Goal: Task Accomplishment & Management: Complete application form

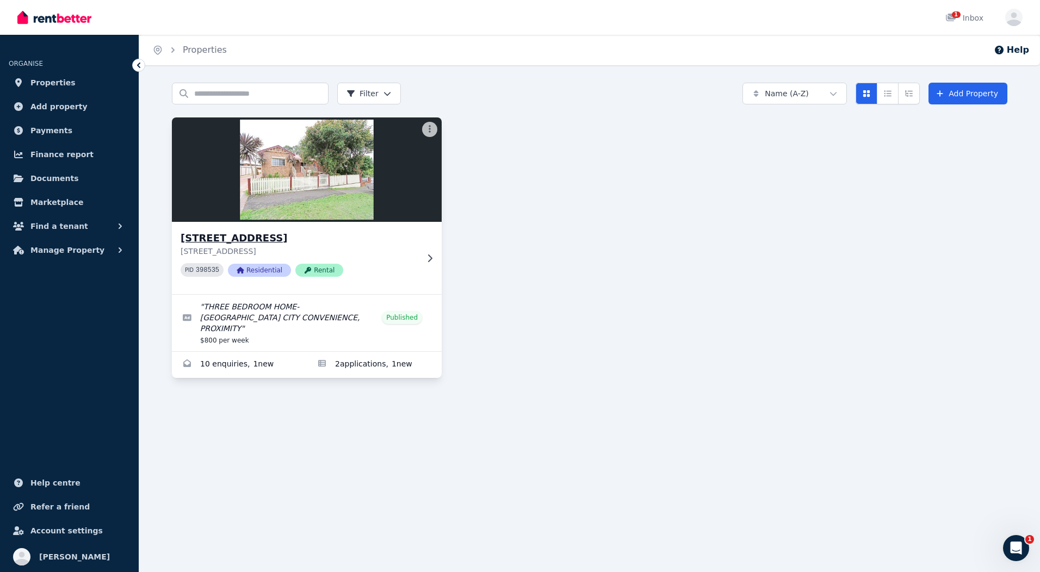
click at [339, 250] on p "[STREET_ADDRESS]" at bounding box center [299, 251] width 237 height 11
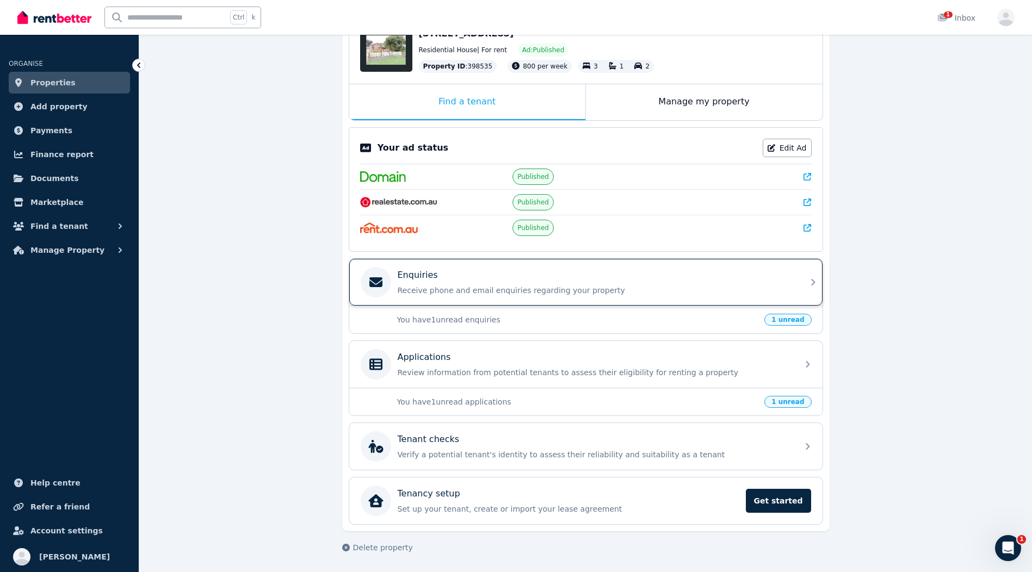
scroll to position [132, 0]
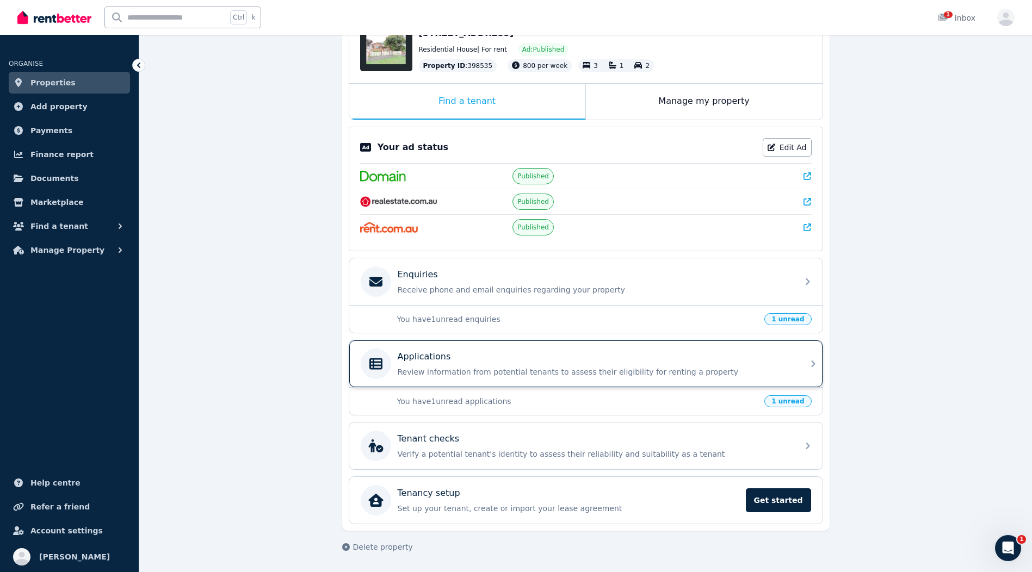
click at [524, 371] on p "Review information from potential tenants to assess their eligibility for renti…" at bounding box center [595, 372] width 394 height 11
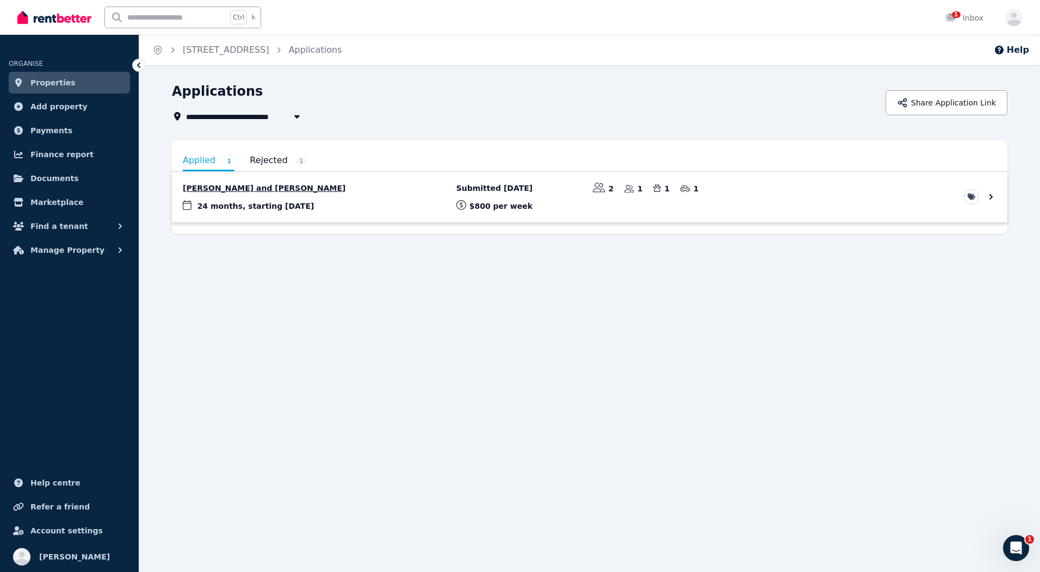
click at [256, 209] on link "View application: Felecia Nazari and Sattar Nazari" at bounding box center [589, 197] width 835 height 51
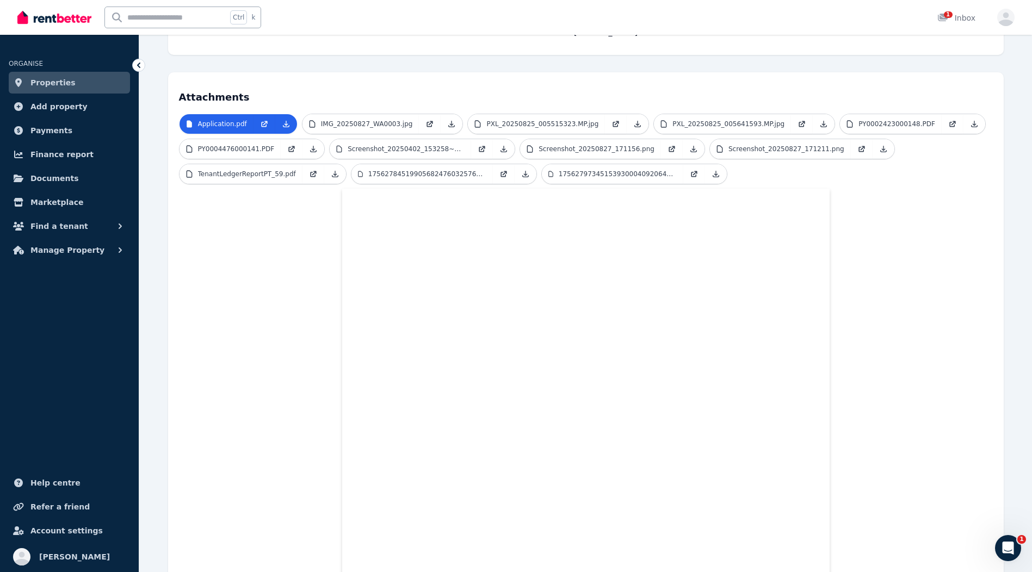
scroll to position [218, 0]
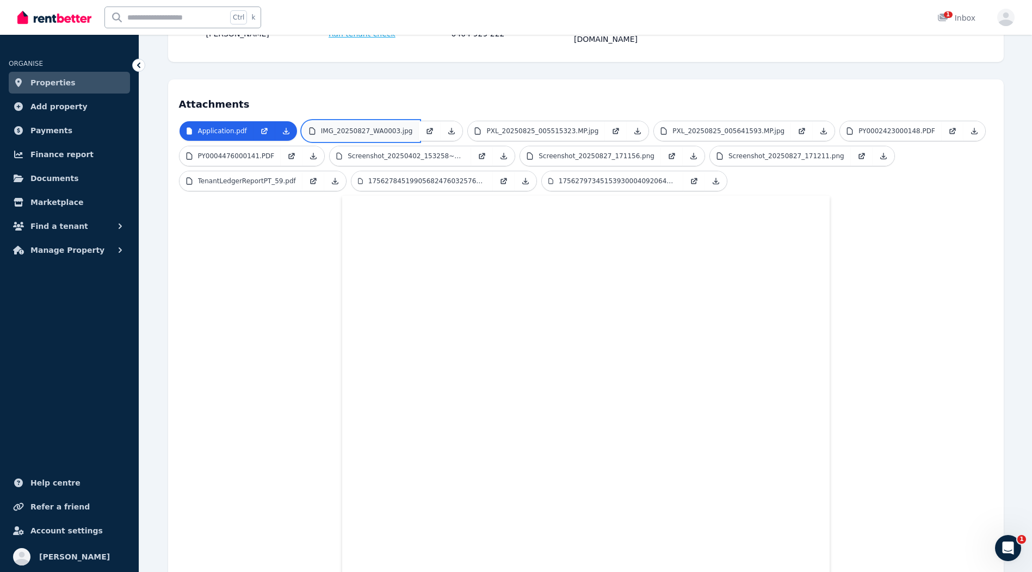
click at [389, 127] on p "IMG_20250827_WA0003.jpg" at bounding box center [367, 131] width 92 height 9
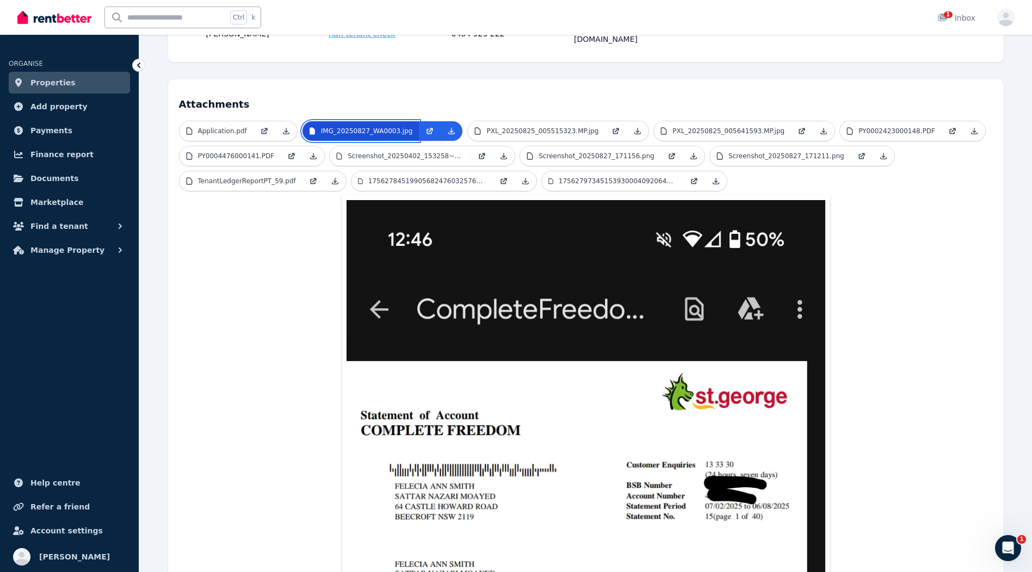
scroll to position [0, 0]
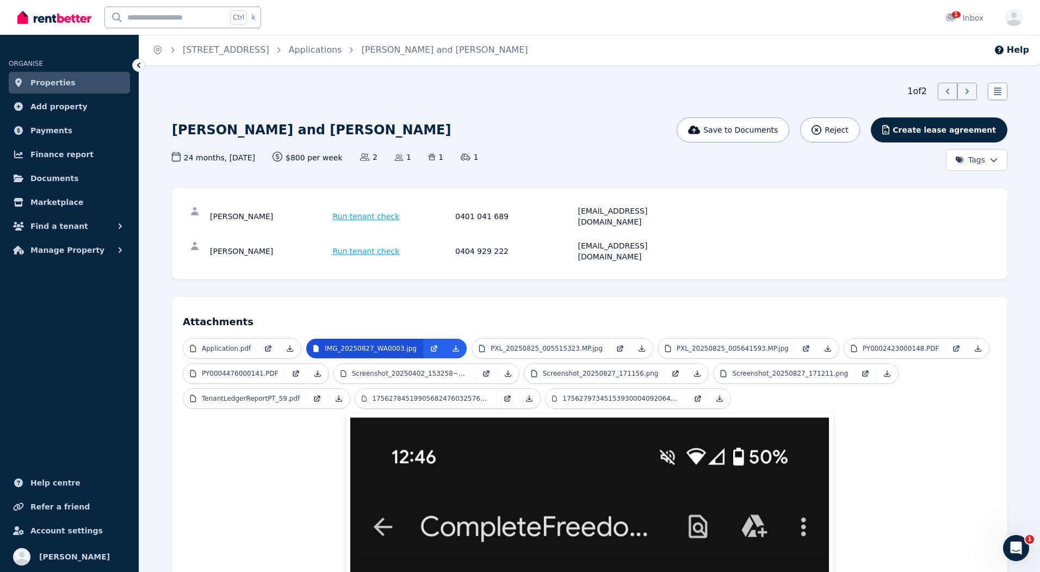
click at [389, 108] on div "1 of 2 List view [PERSON_NAME] and [PERSON_NAME] Save to Documents Reject Creat…" at bounding box center [589, 486] width 835 height 806
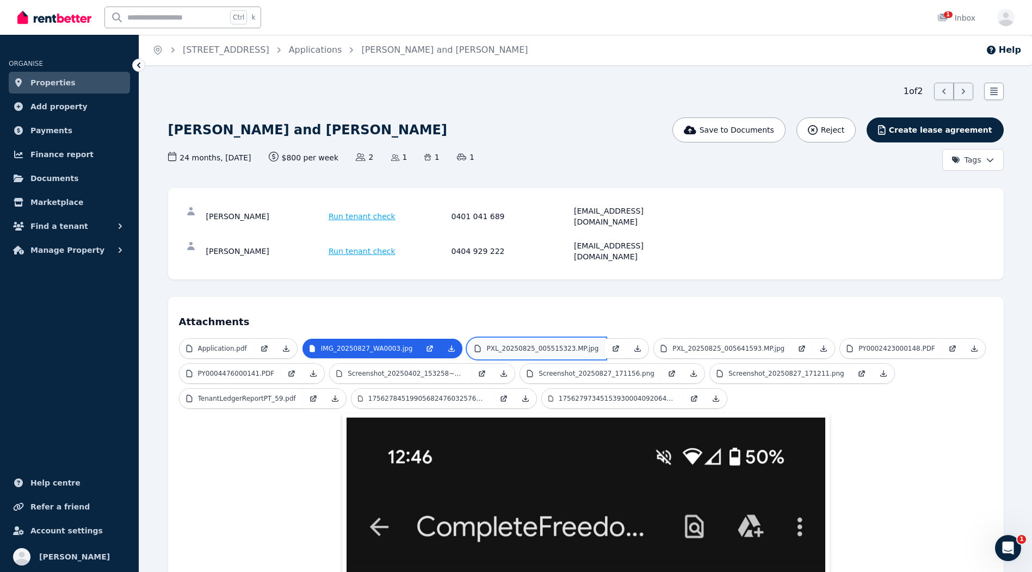
click at [529, 344] on p "PXL_20250825_005515323.MP.jpg" at bounding box center [542, 348] width 112 height 9
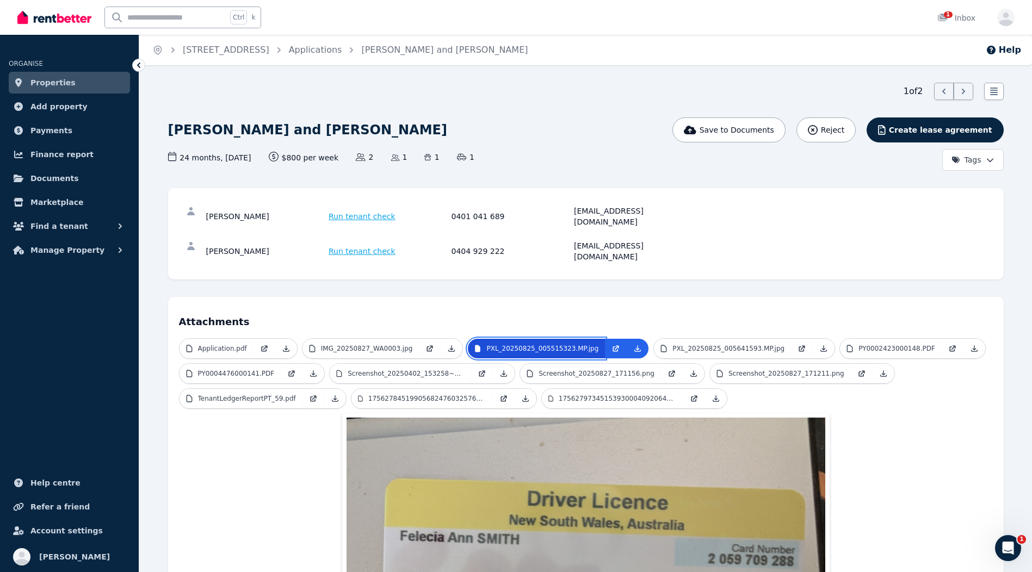
click at [529, 344] on p "PXL_20250825_005515323.MP.jpg" at bounding box center [542, 348] width 112 height 9
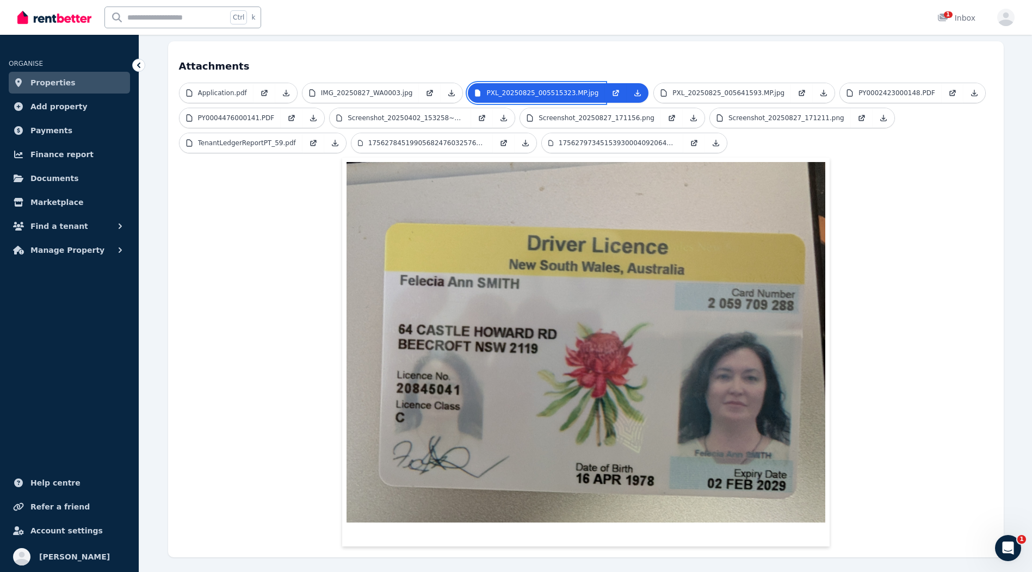
scroll to position [256, 0]
click at [687, 88] on p "PXL_20250825_005641593.MP.jpg" at bounding box center [728, 92] width 112 height 9
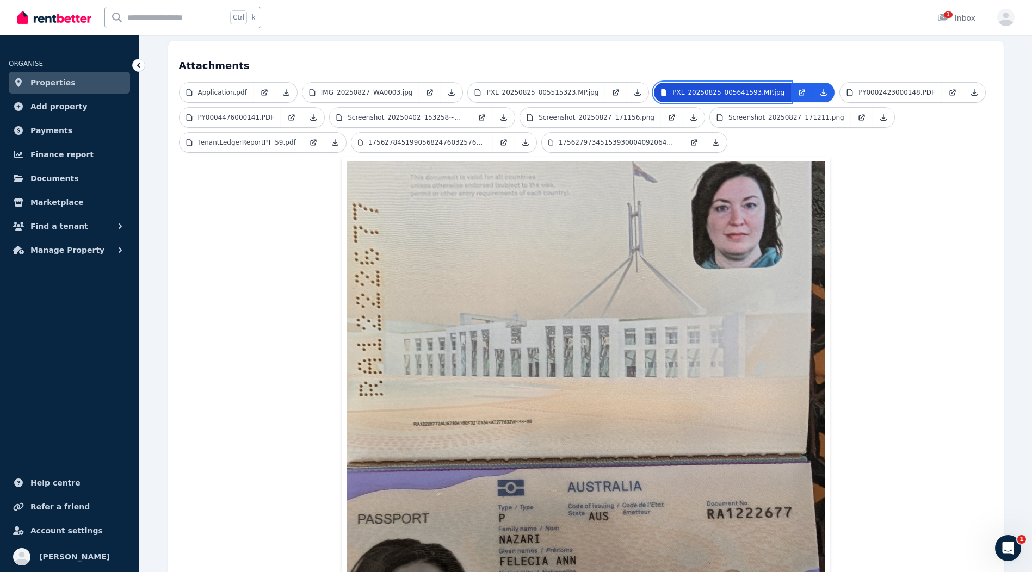
click at [687, 88] on p "PXL_20250825_005641593.MP.jpg" at bounding box center [728, 92] width 112 height 9
click at [846, 83] on link "PY0002423000148.PDF" at bounding box center [891, 93] width 102 height 20
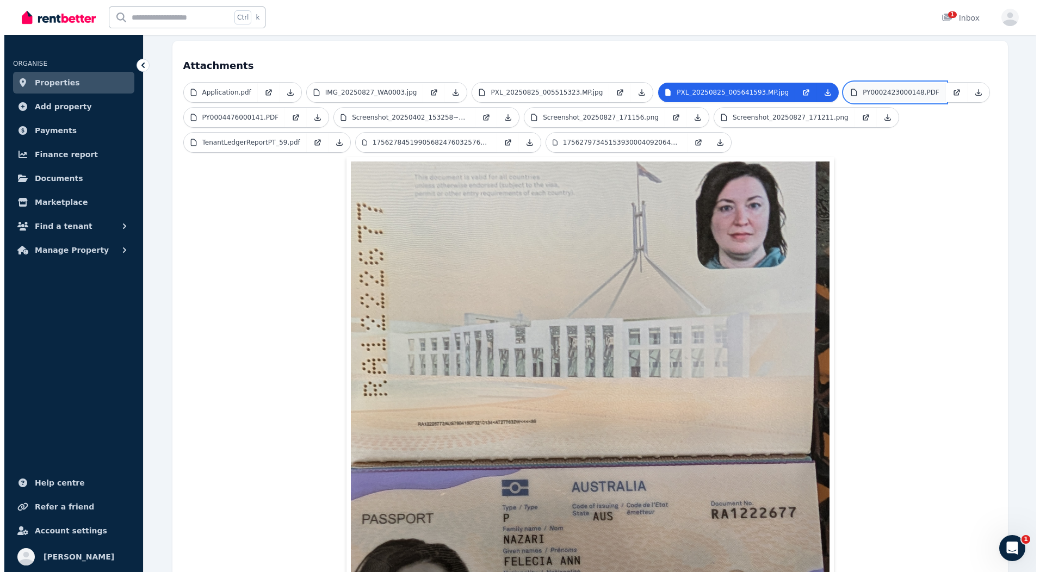
scroll to position [0, 0]
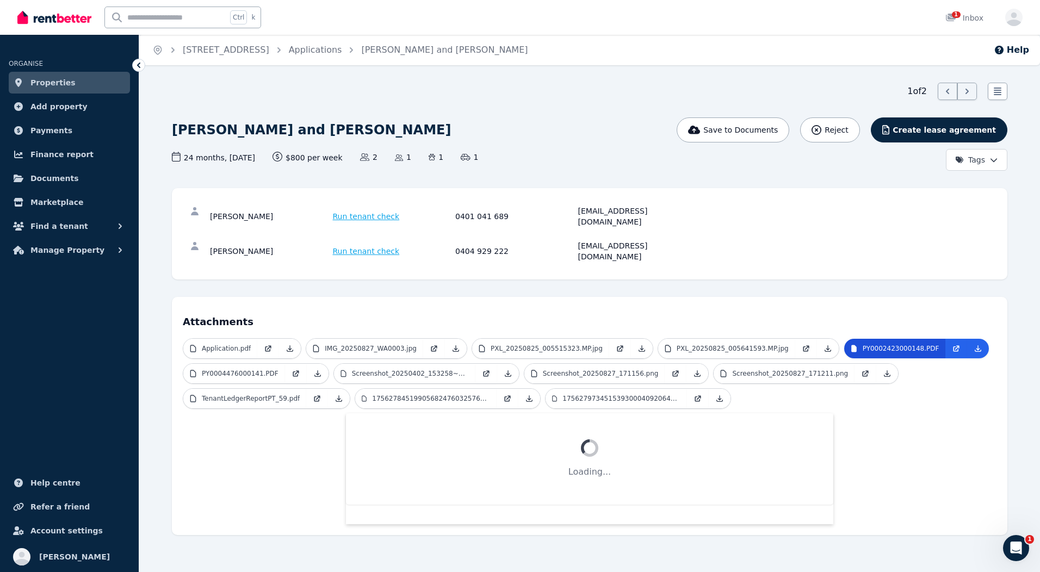
click at [846, 65] on div "Home [STREET_ADDRESS] Applications [PERSON_NAME] and [PERSON_NAME] Help 1 of 2 …" at bounding box center [520, 286] width 1040 height 572
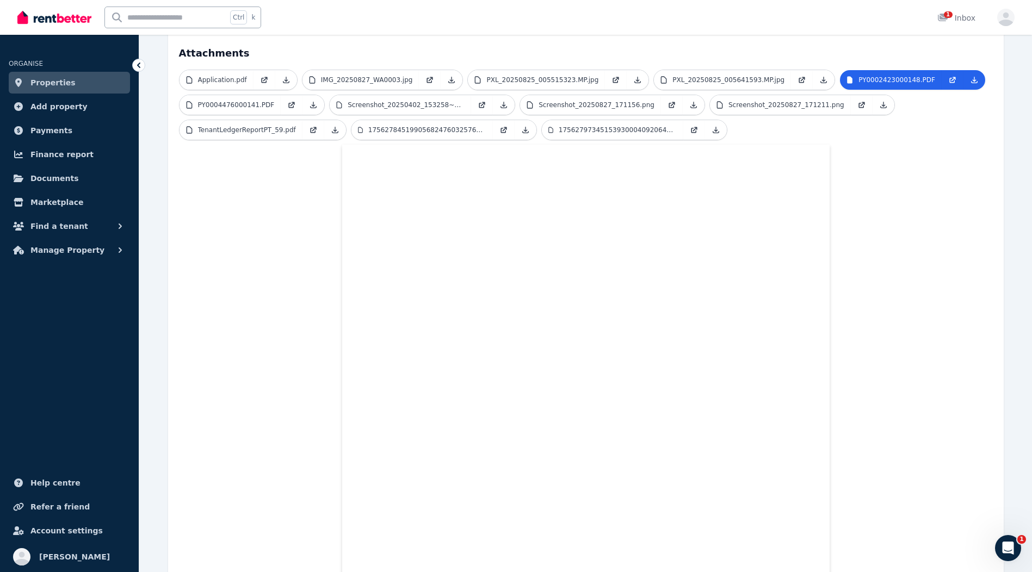
scroll to position [174, 0]
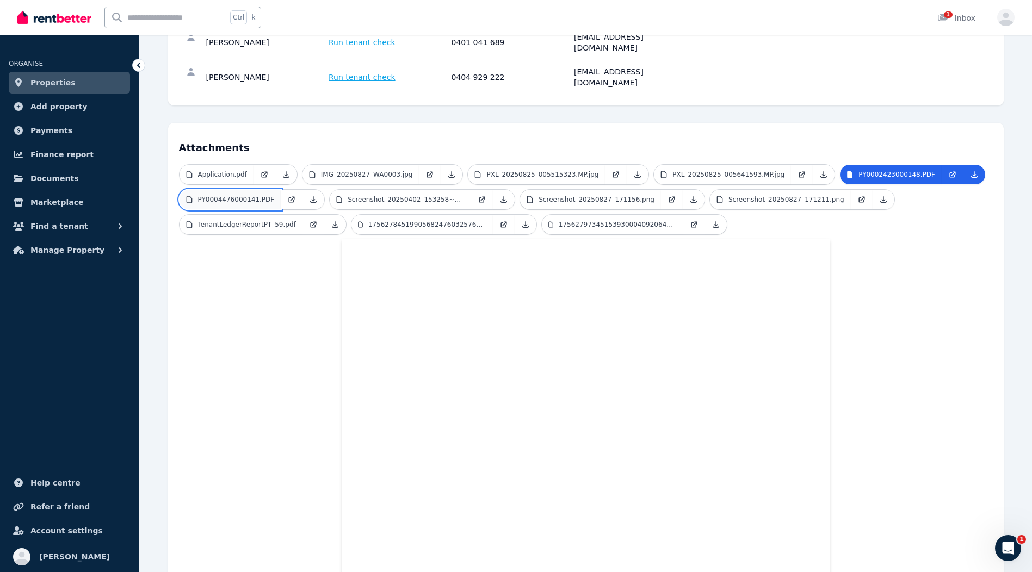
click at [249, 195] on p "PY0004476000141.PDF" at bounding box center [236, 199] width 77 height 9
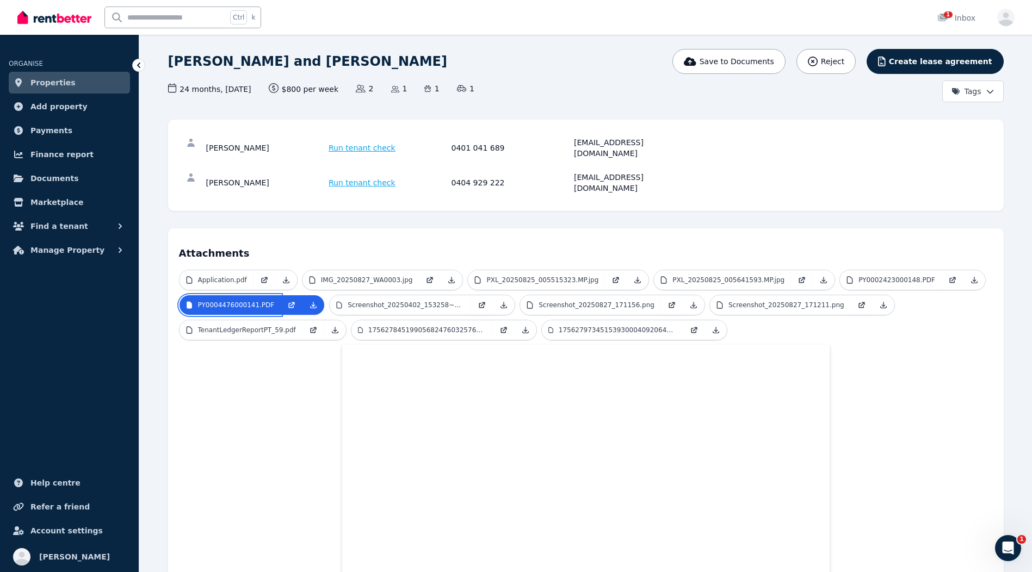
scroll to position [65, 0]
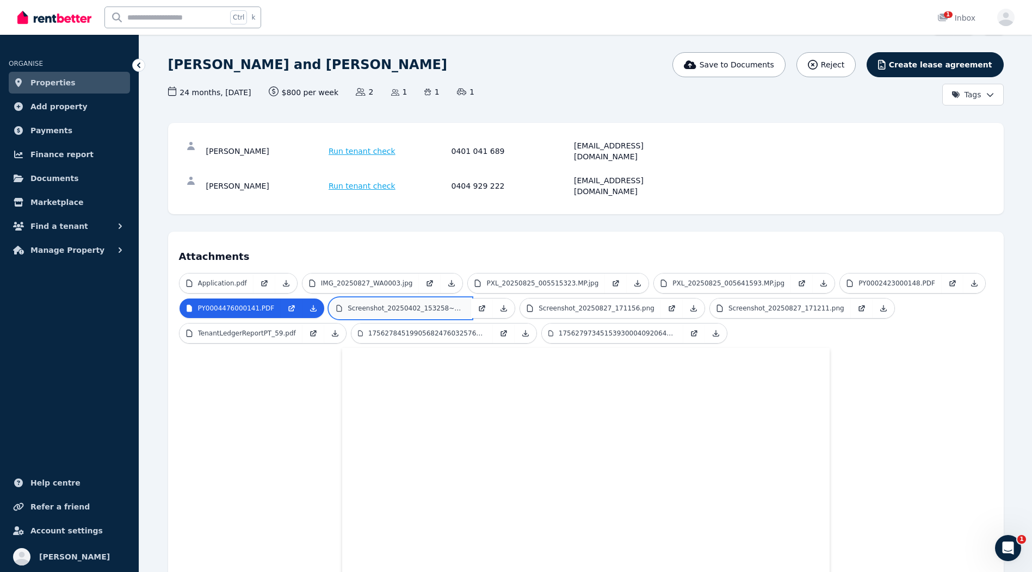
click at [436, 299] on link "Screenshot_20250402_153258~3.png" at bounding box center [400, 309] width 141 height 20
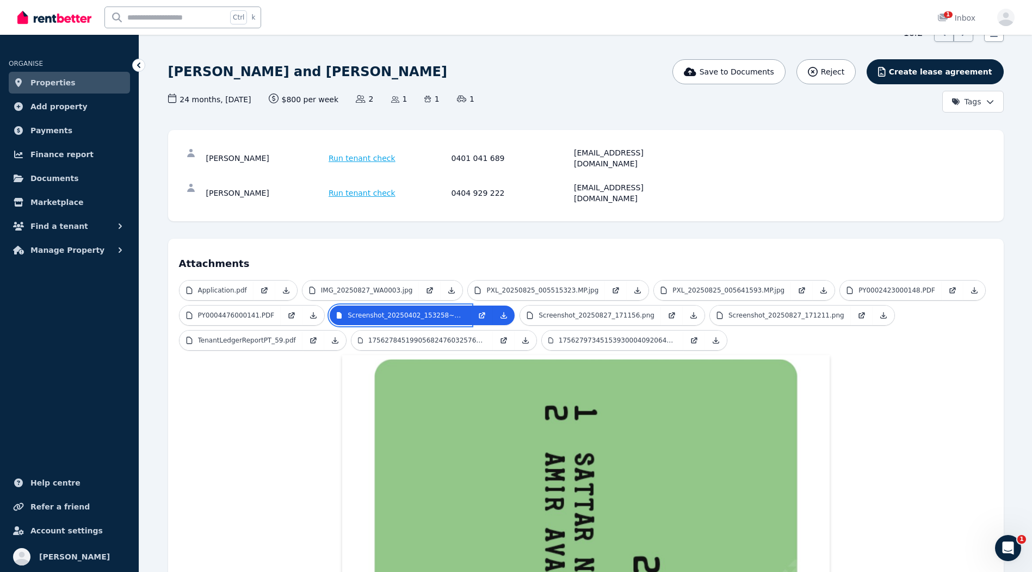
scroll to position [54, 0]
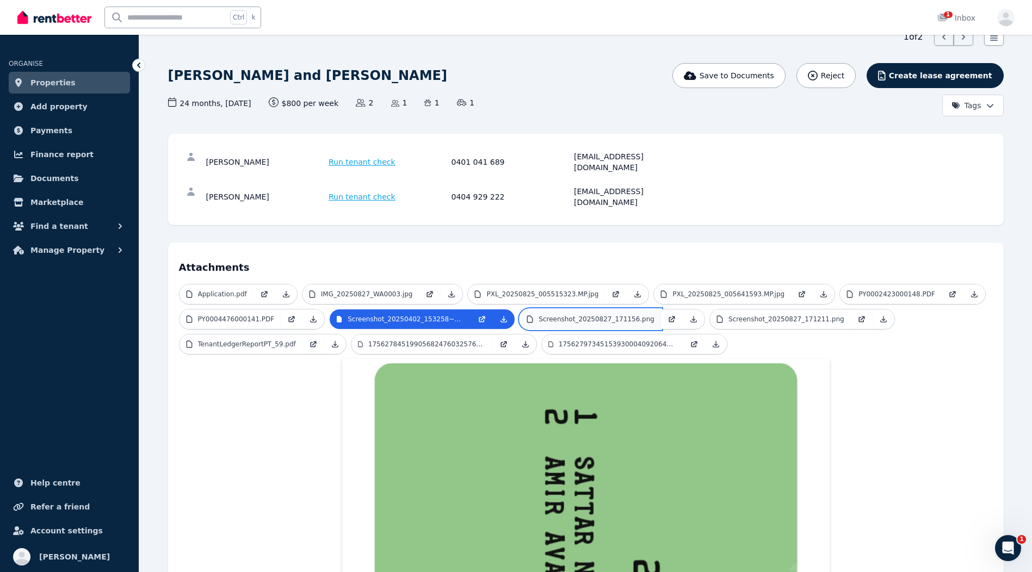
click at [543, 315] on p "Screenshot_20250827_171156.png" at bounding box center [596, 319] width 116 height 9
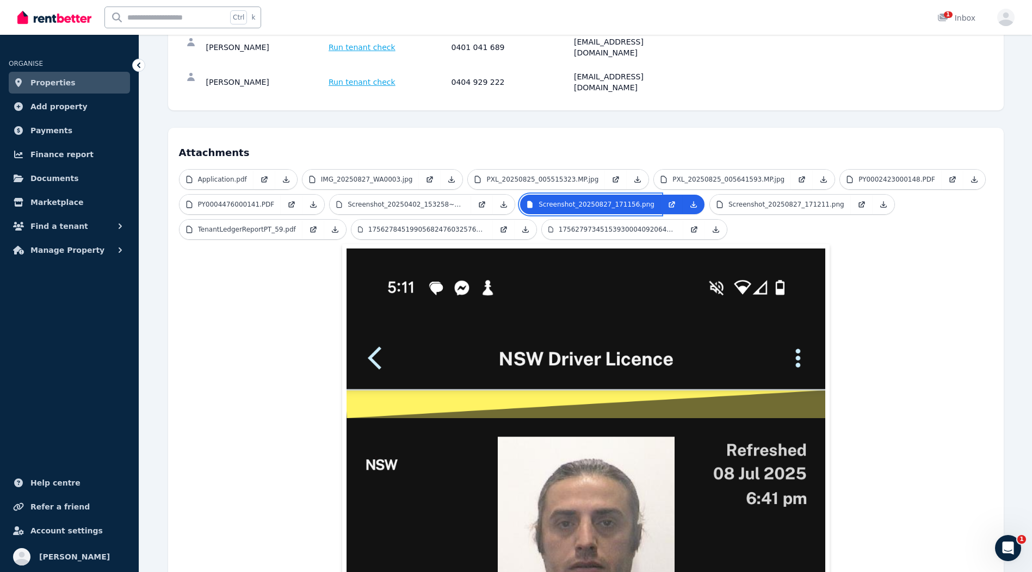
scroll to position [163, 0]
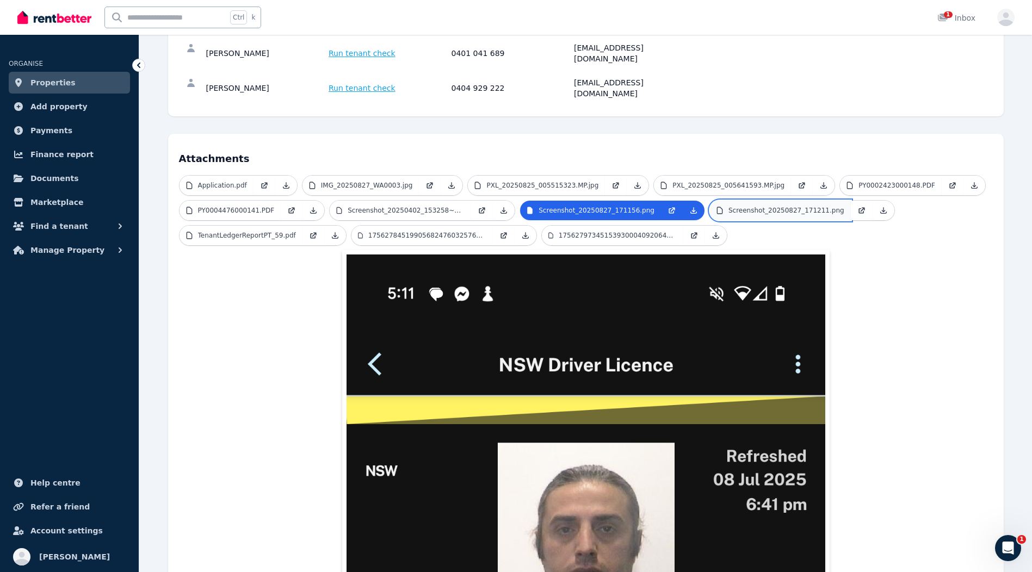
click at [721, 201] on link "Screenshot_20250827_171211.png" at bounding box center [780, 211] width 141 height 20
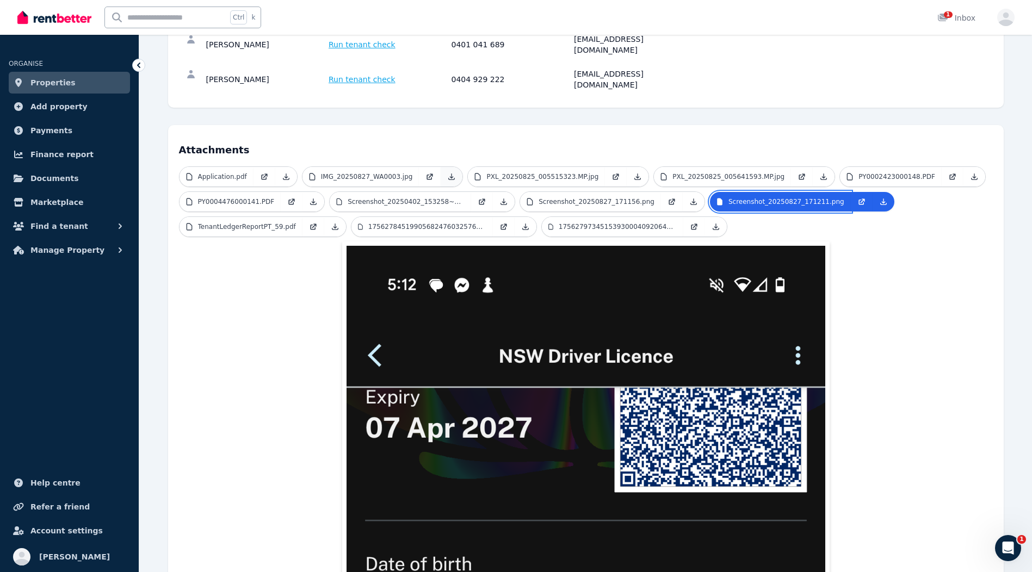
scroll to position [109, 0]
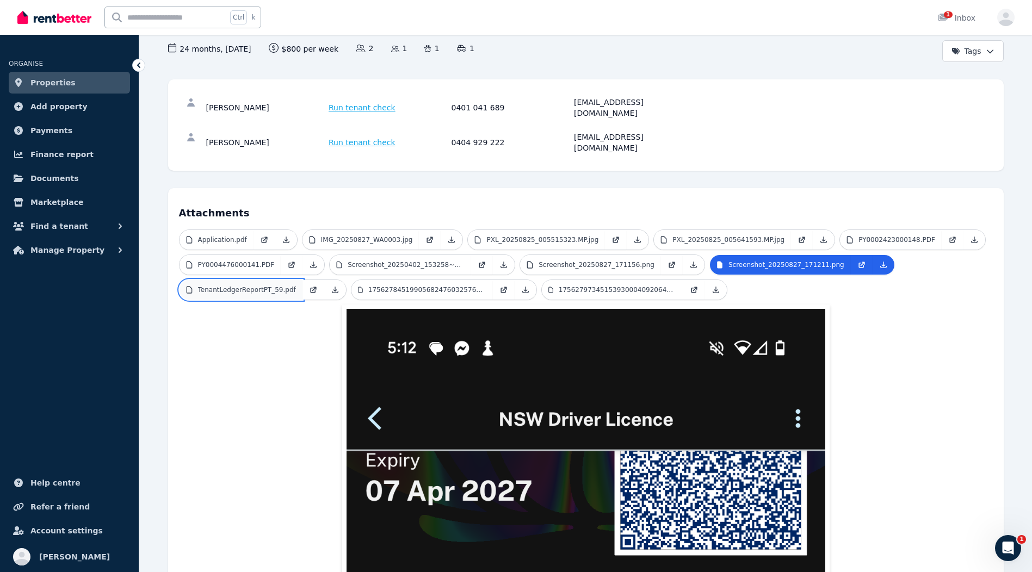
click at [257, 286] on p "TenantLedgerReportPT_59.pdf" at bounding box center [247, 290] width 98 height 9
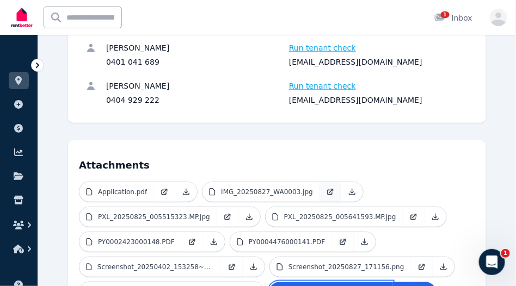
scroll to position [290, 0]
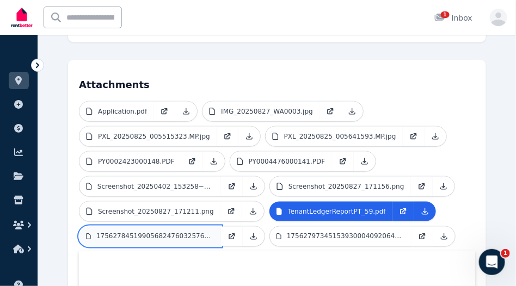
click at [189, 232] on p "17562784519905682476032576457887.jpg" at bounding box center [155, 236] width 118 height 9
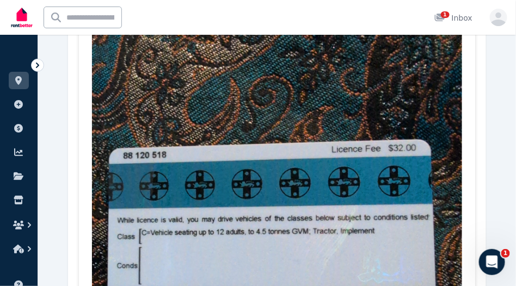
scroll to position [453, 0]
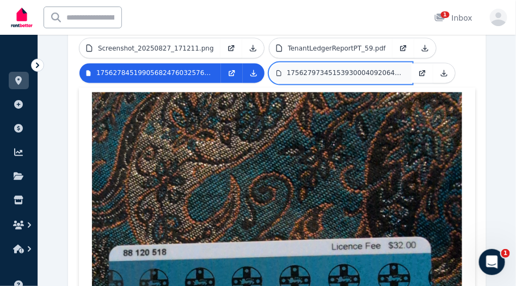
click at [310, 77] on p "17562797345153930004092064585127.jpg" at bounding box center [346, 73] width 118 height 9
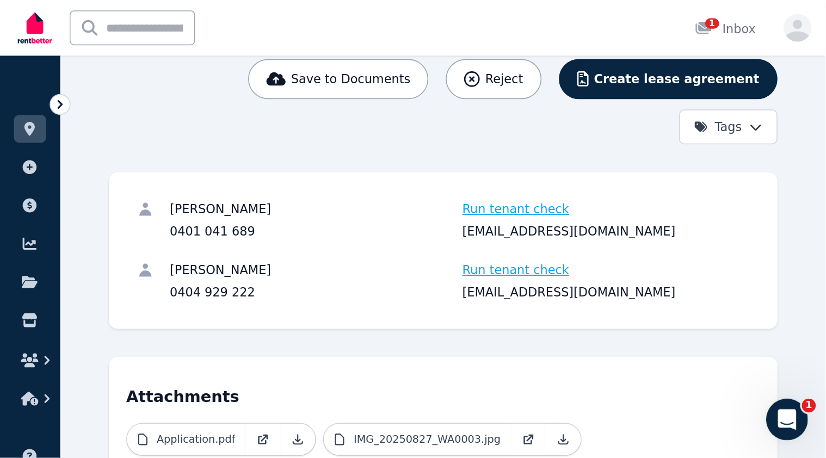
scroll to position [127, 0]
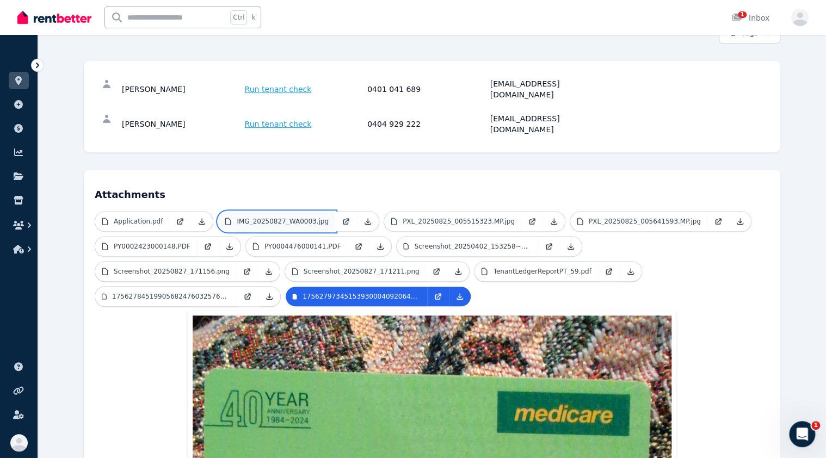
click at [300, 217] on p "IMG_20250827_WA0003.jpg" at bounding box center [283, 221] width 92 height 9
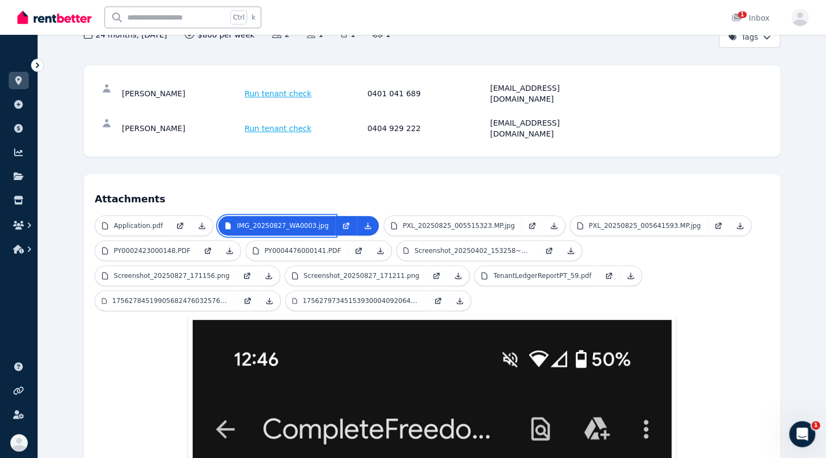
scroll to position [122, 0]
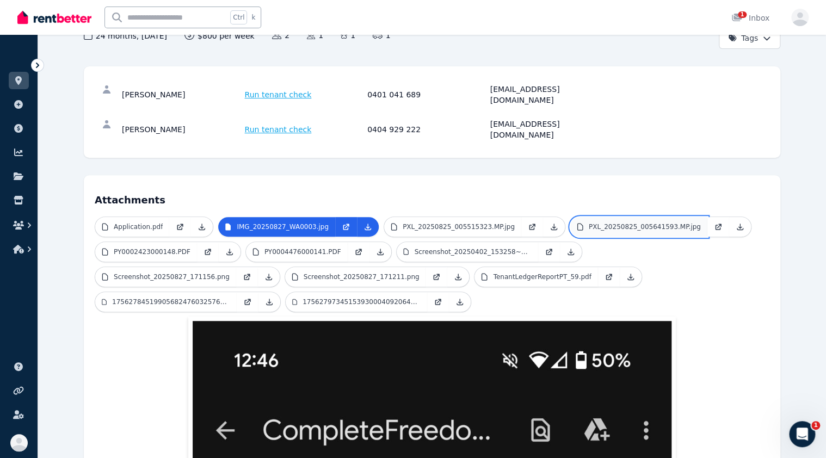
click at [591, 222] on p "PXL_20250825_005641593.MP.jpg" at bounding box center [644, 226] width 112 height 9
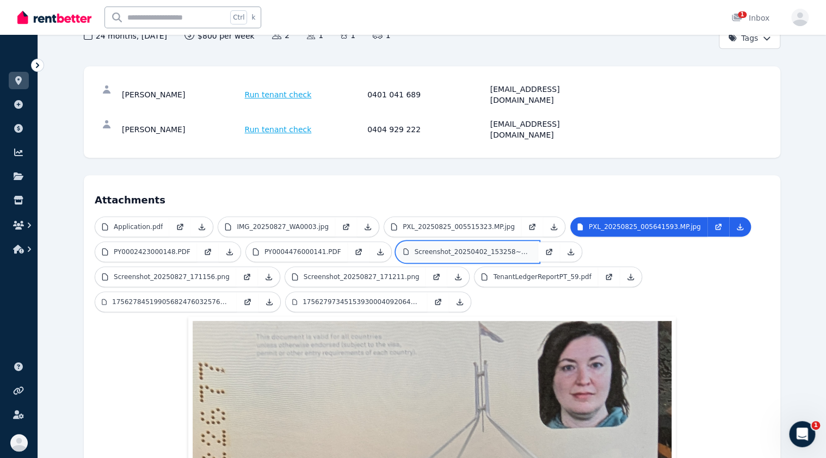
click at [444, 247] on p "Screenshot_20250402_153258~3.png" at bounding box center [472, 251] width 117 height 9
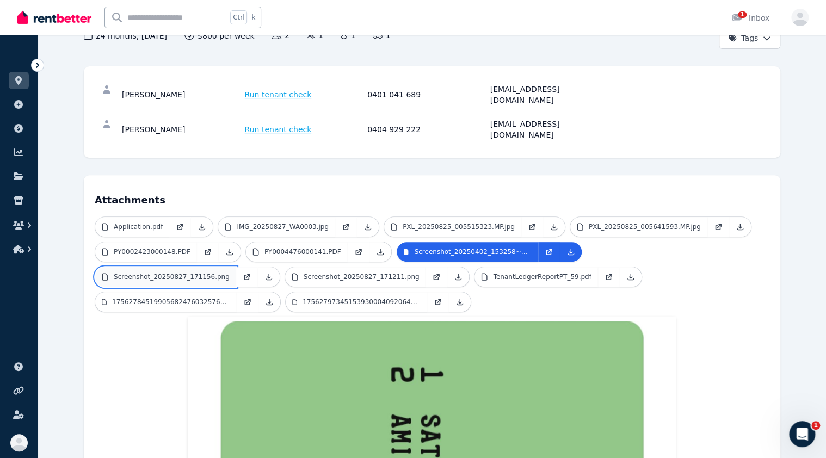
click at [236, 267] on link "Screenshot_20250827_171156.png" at bounding box center [165, 277] width 141 height 20
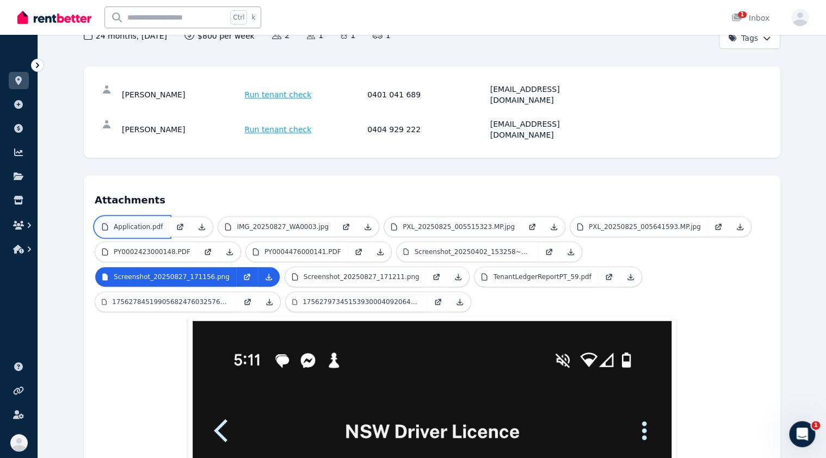
click at [164, 217] on link "Application.pdf" at bounding box center [132, 227] width 74 height 20
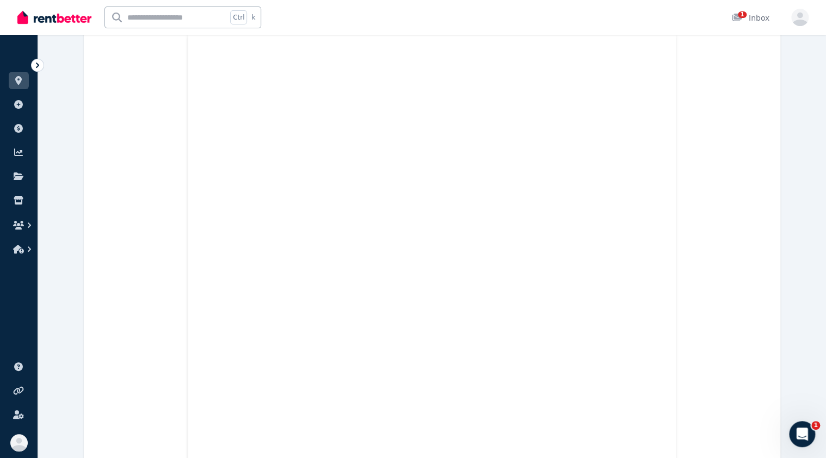
scroll to position [383, 0]
click at [36, 65] on icon at bounding box center [37, 65] width 11 height 11
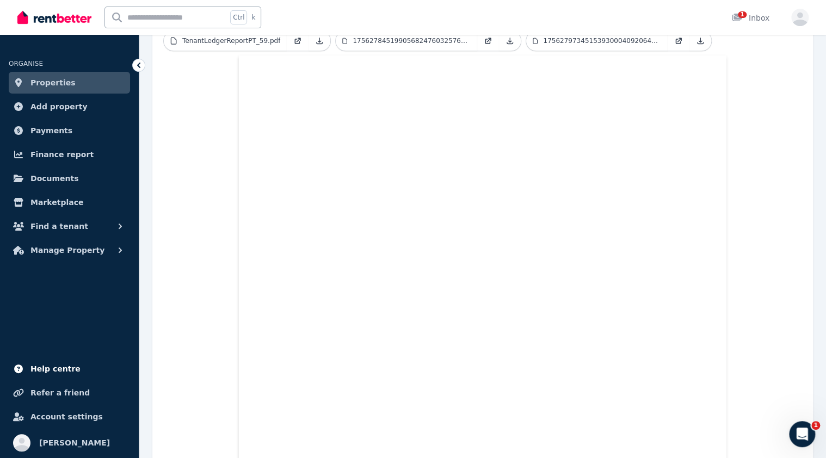
click at [55, 371] on span "Help centre" at bounding box center [55, 368] width 50 height 13
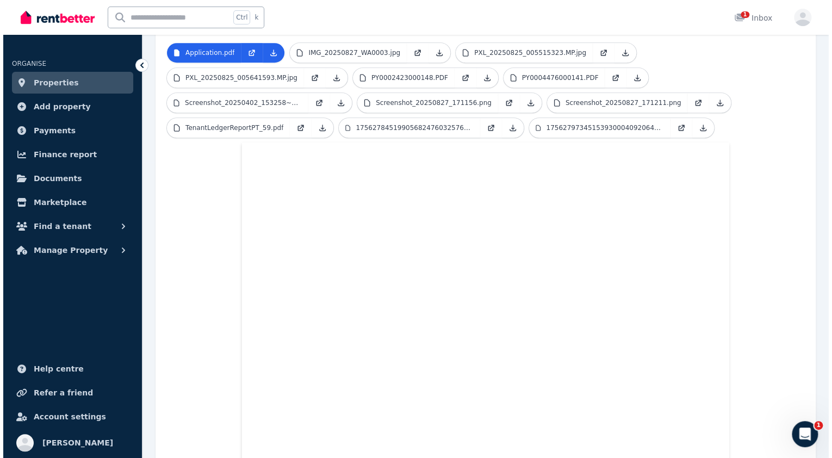
scroll to position [0, 0]
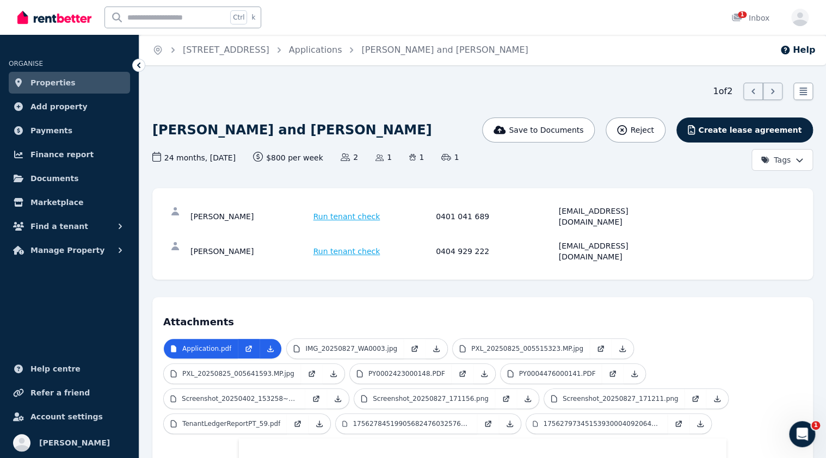
click at [358, 211] on span "Run tenant check" at bounding box center [346, 216] width 67 height 11
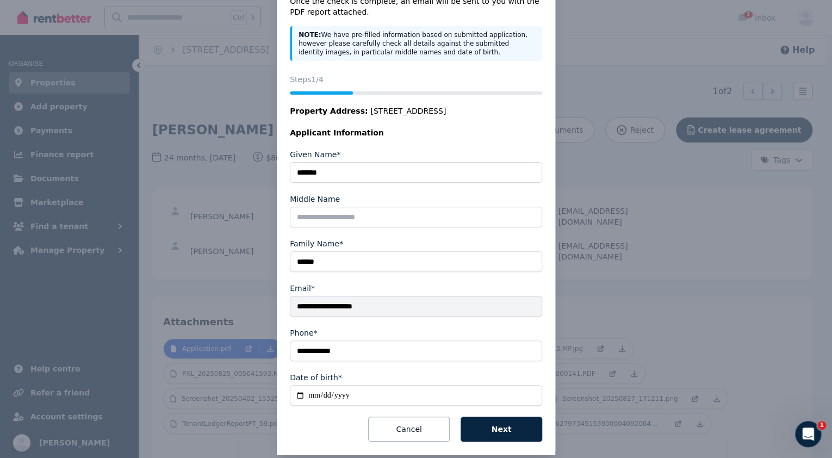
scroll to position [78, 0]
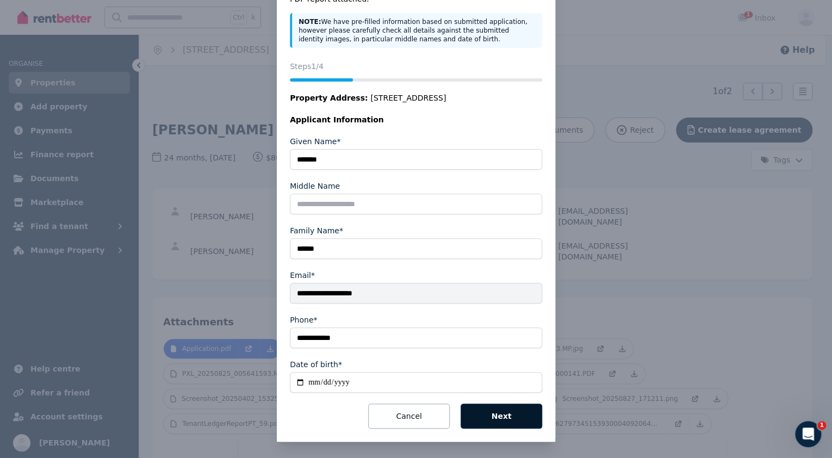
click at [511, 399] on button "Next" at bounding box center [502, 416] width 82 height 25
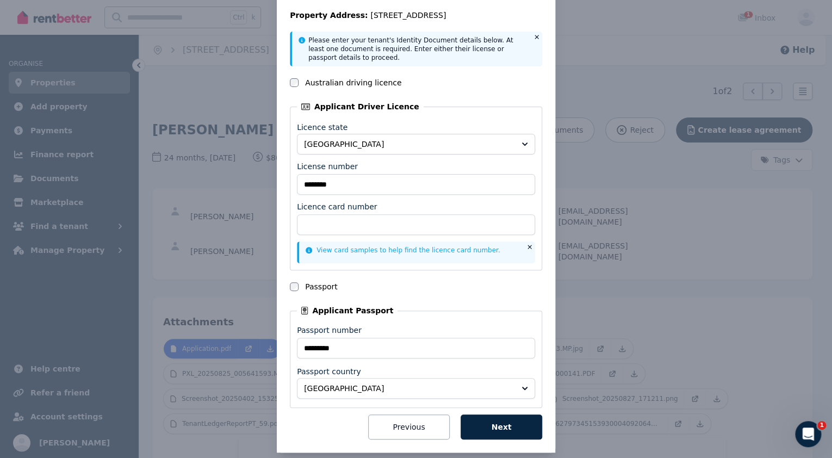
click at [572, 35] on div "National Tenancy Database Check Status Steps 2 /4 Property Address: [STREET_ADD…" at bounding box center [416, 196] width 832 height 548
click at [419, 399] on button "Previous" at bounding box center [409, 426] width 82 height 25
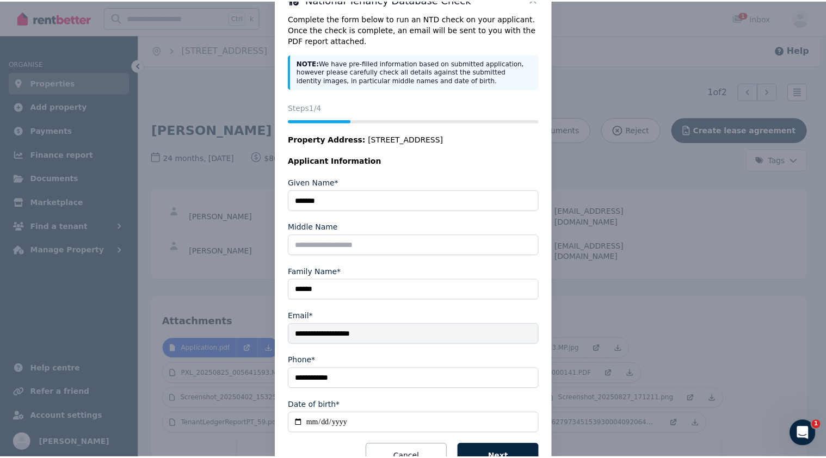
scroll to position [0, 0]
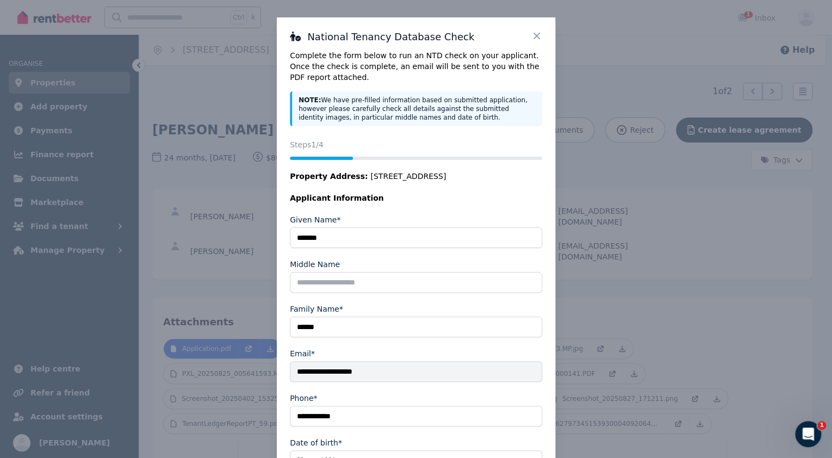
click at [534, 34] on icon at bounding box center [537, 36] width 7 height 7
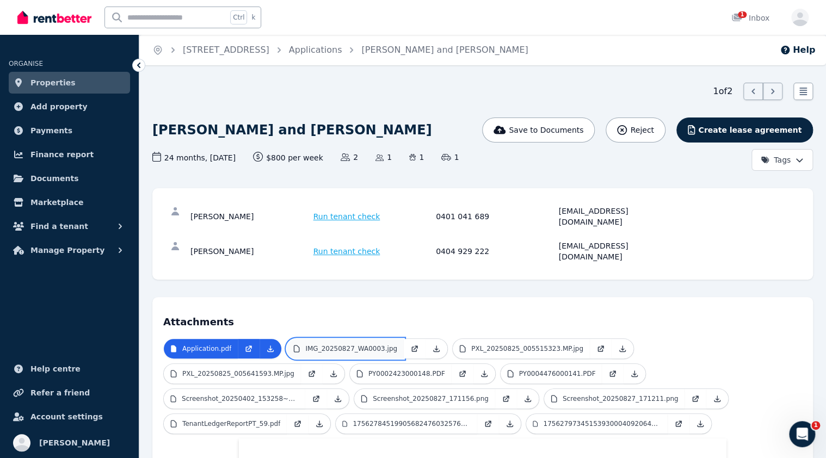
click at [367, 339] on link "IMG_20250827_WA0003.jpg" at bounding box center [345, 349] width 117 height 20
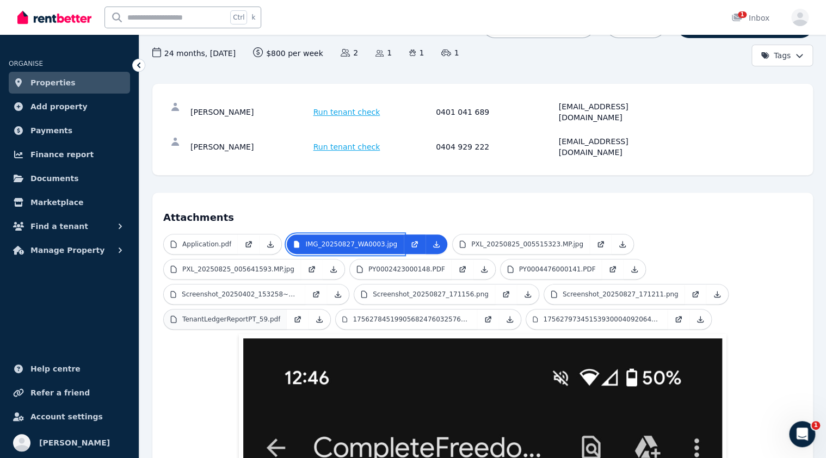
scroll to position [44, 0]
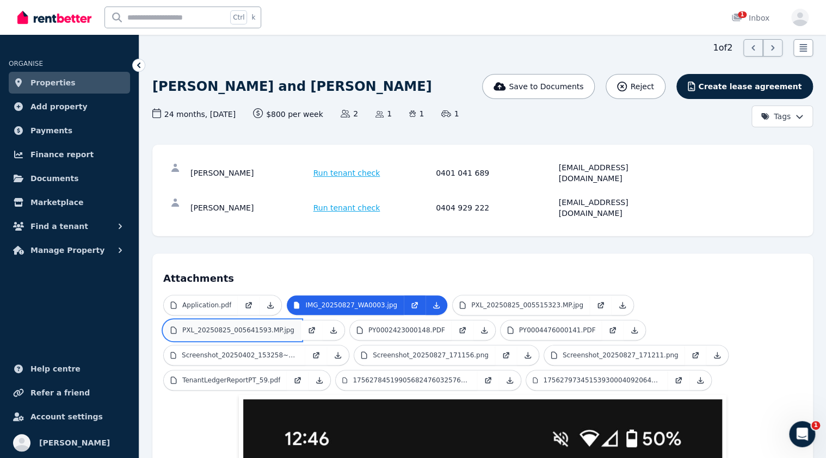
click at [294, 326] on p "PXL_20250825_005641593.MP.jpg" at bounding box center [238, 330] width 112 height 9
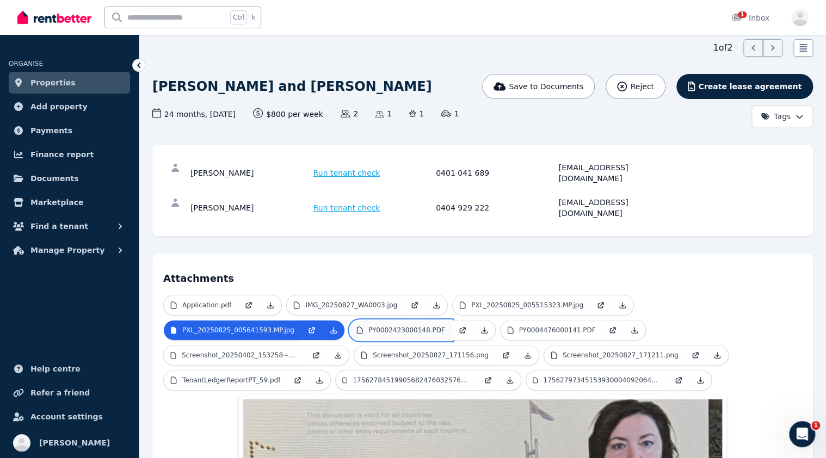
click at [368, 326] on p "PY0002423000148.PDF" at bounding box center [406, 330] width 77 height 9
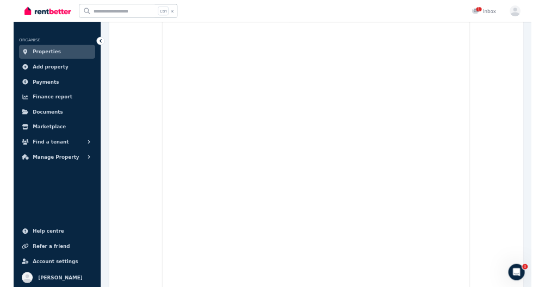
scroll to position [522, 0]
